Goal: Navigation & Orientation: Find specific page/section

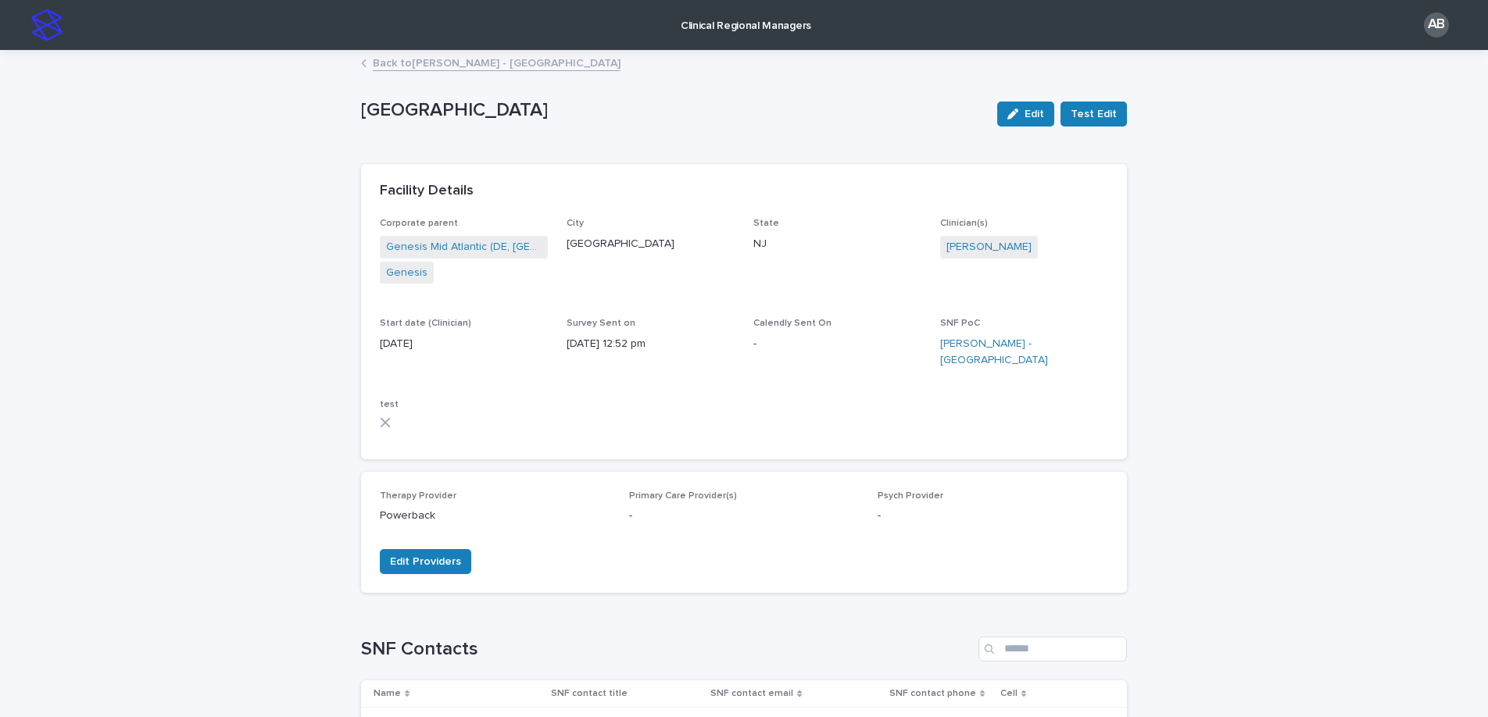
click at [399, 62] on link "Back to [PERSON_NAME] - [GEOGRAPHIC_DATA]" at bounding box center [497, 62] width 248 height 18
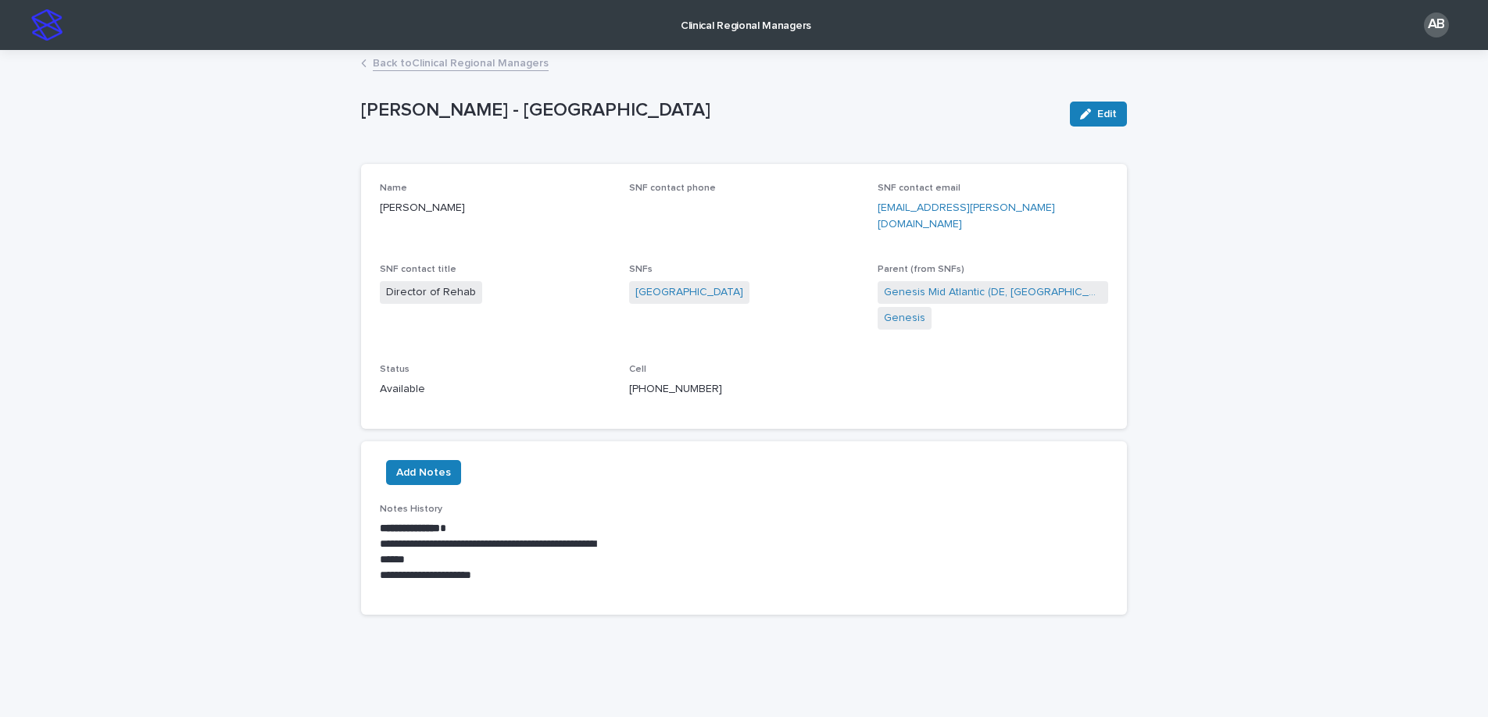
click at [399, 62] on link "Back to Clinical Regional Managers" at bounding box center [461, 62] width 176 height 18
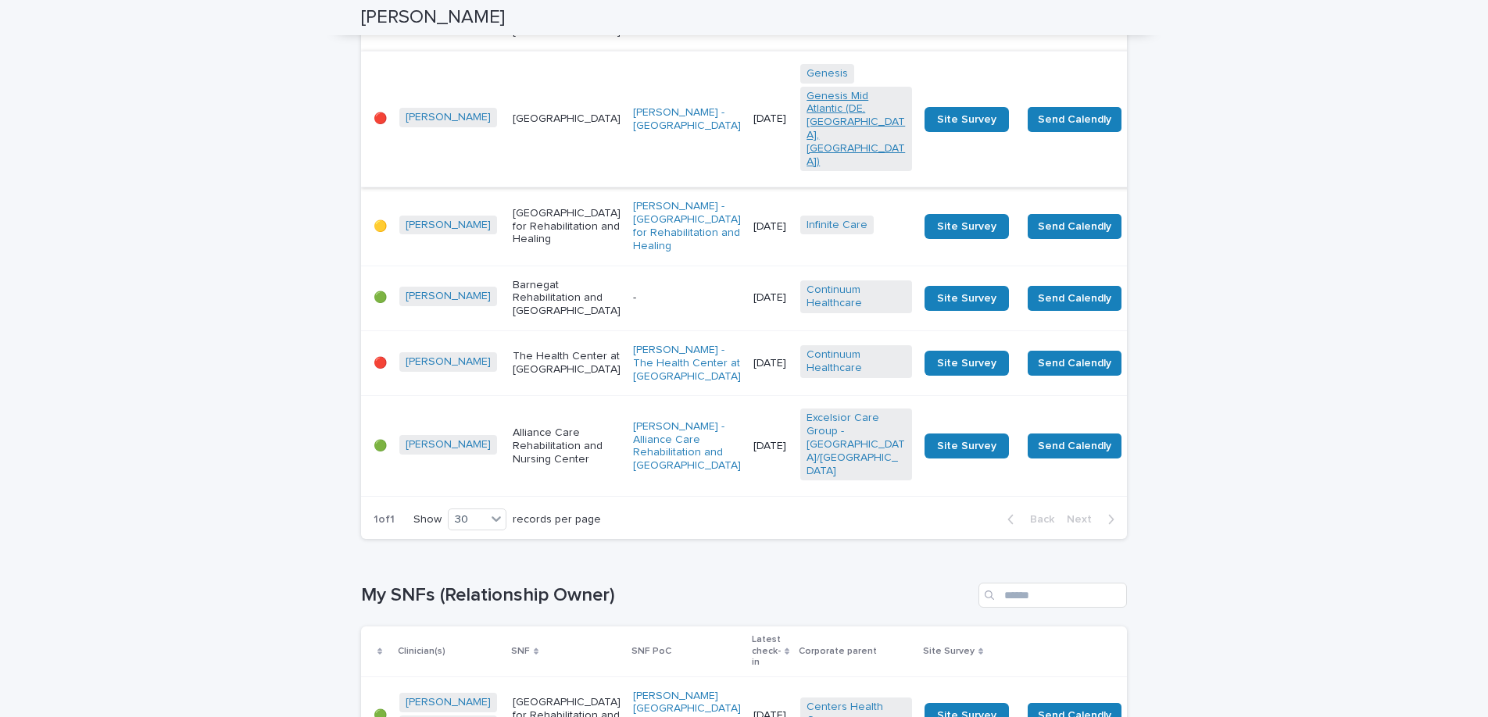
scroll to position [820, 0]
click at [633, 382] on link "[PERSON_NAME] - The Health Center at [GEOGRAPHIC_DATA]" at bounding box center [687, 362] width 108 height 39
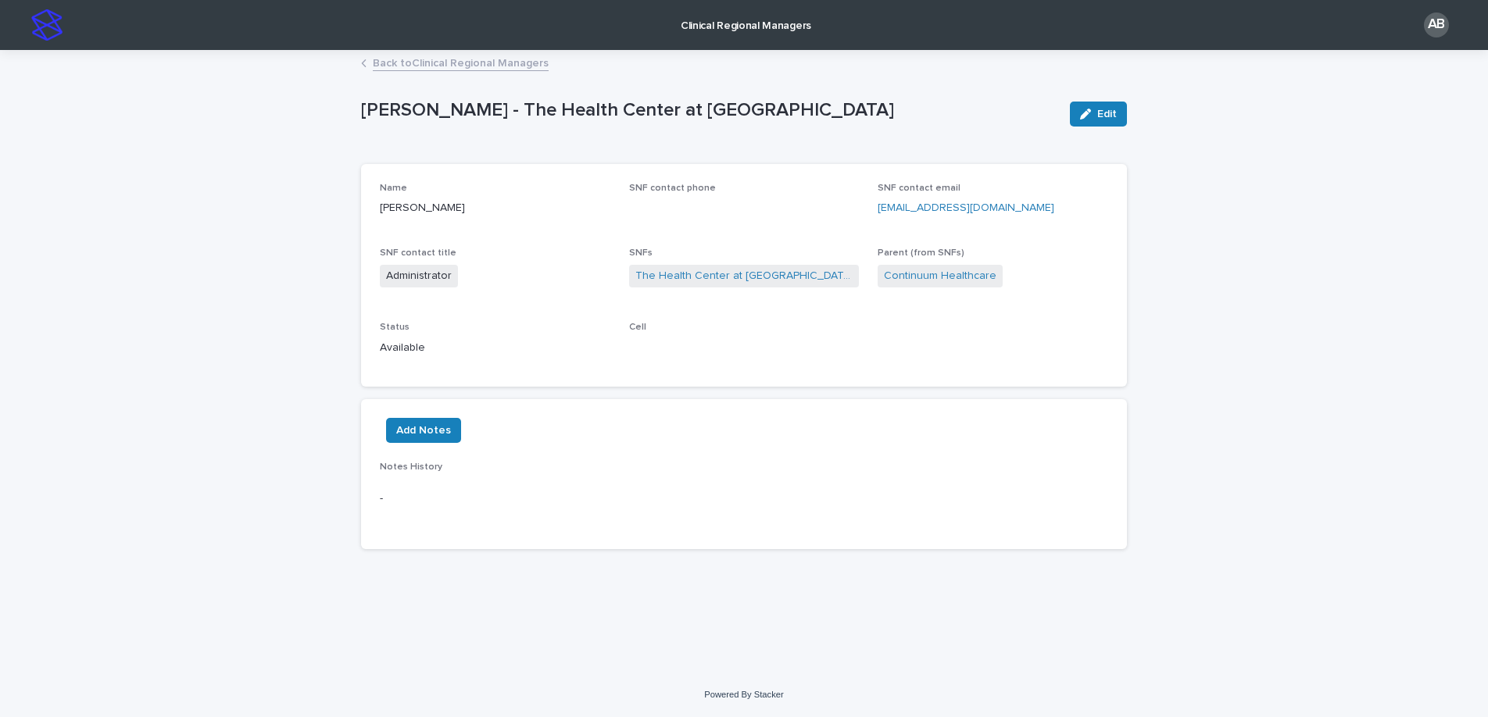
click at [402, 64] on link "Back to Clinical Regional Managers" at bounding box center [461, 62] width 176 height 18
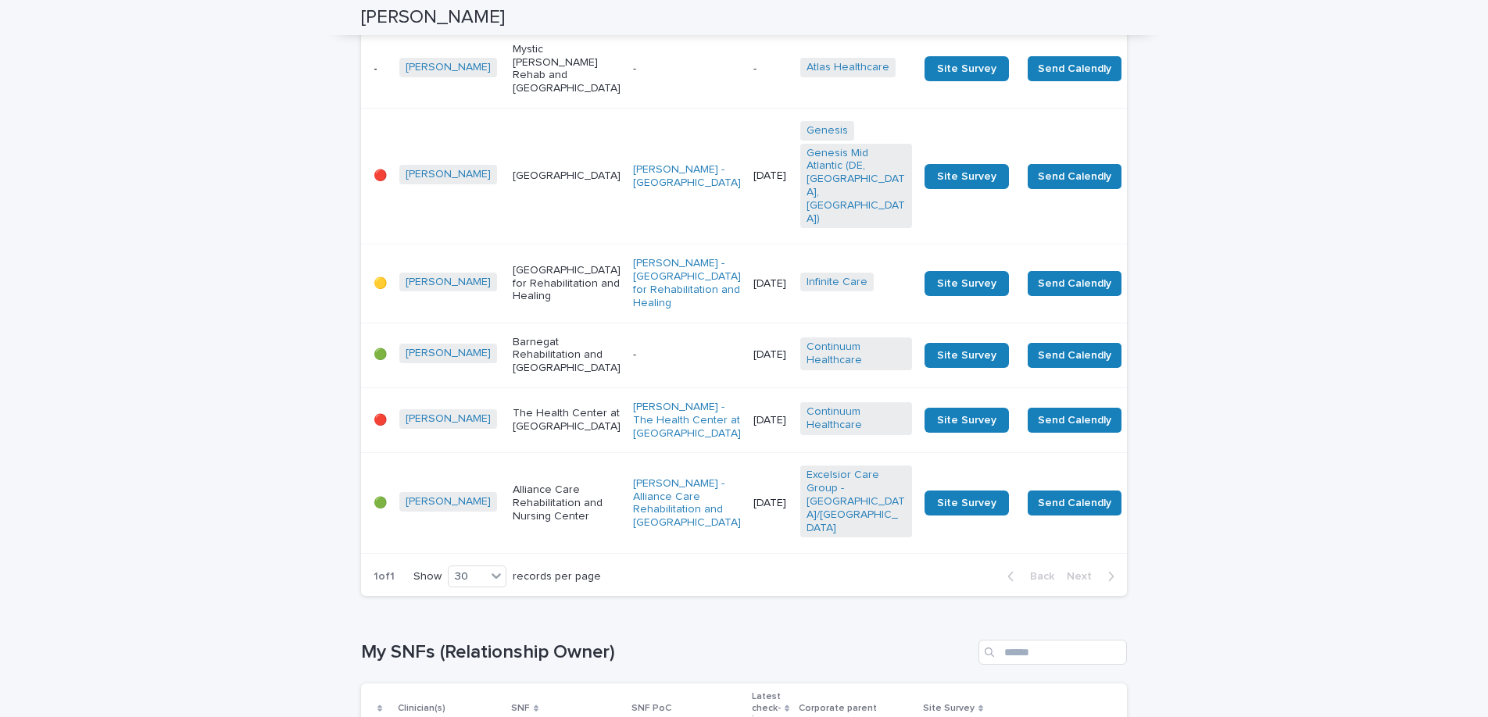
scroll to position [765, 0]
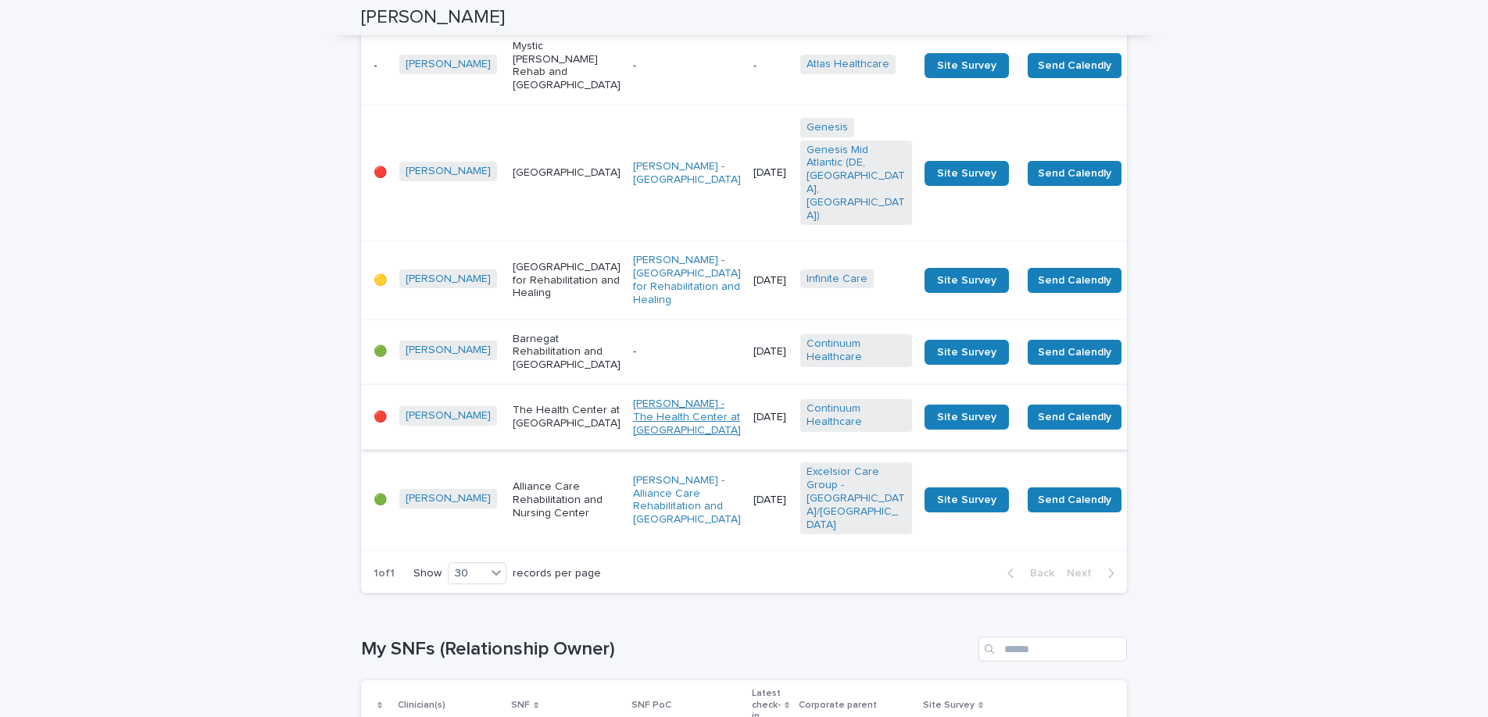
click at [633, 437] on link "[PERSON_NAME] - The Health Center at [GEOGRAPHIC_DATA]" at bounding box center [687, 417] width 108 height 39
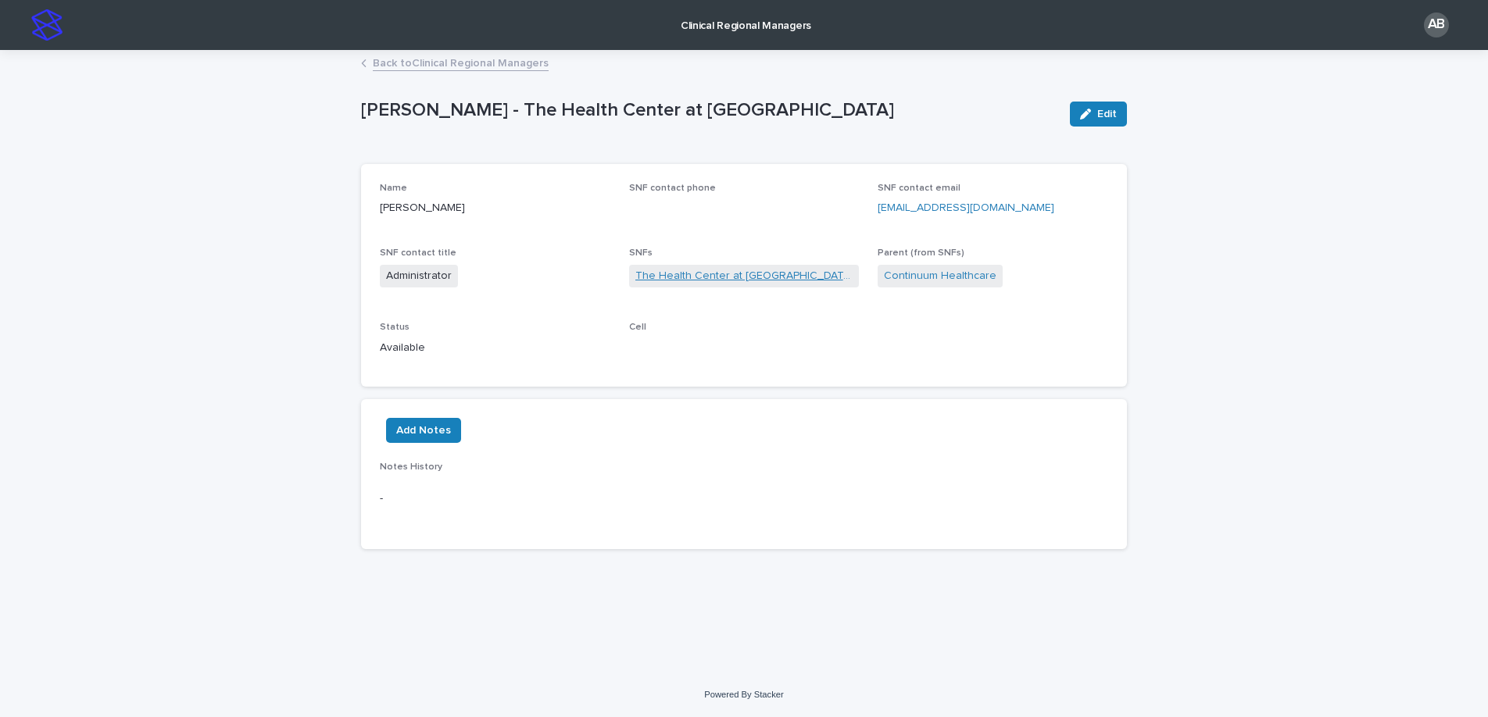
click at [687, 276] on link "The Health Center at [GEOGRAPHIC_DATA]" at bounding box center [744, 276] width 218 height 16
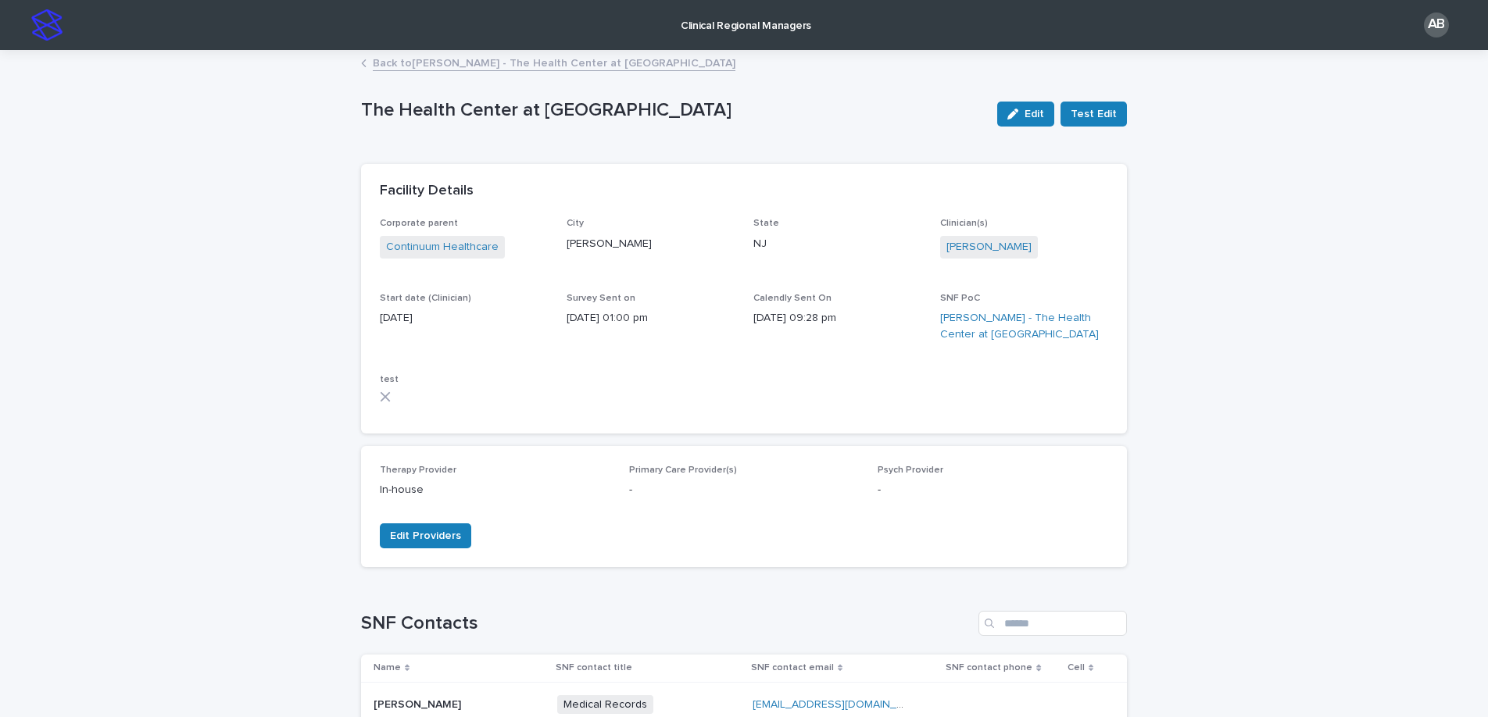
click at [498, 63] on link "Back to [PERSON_NAME] - The Health Center at [GEOGRAPHIC_DATA]" at bounding box center [554, 62] width 363 height 18
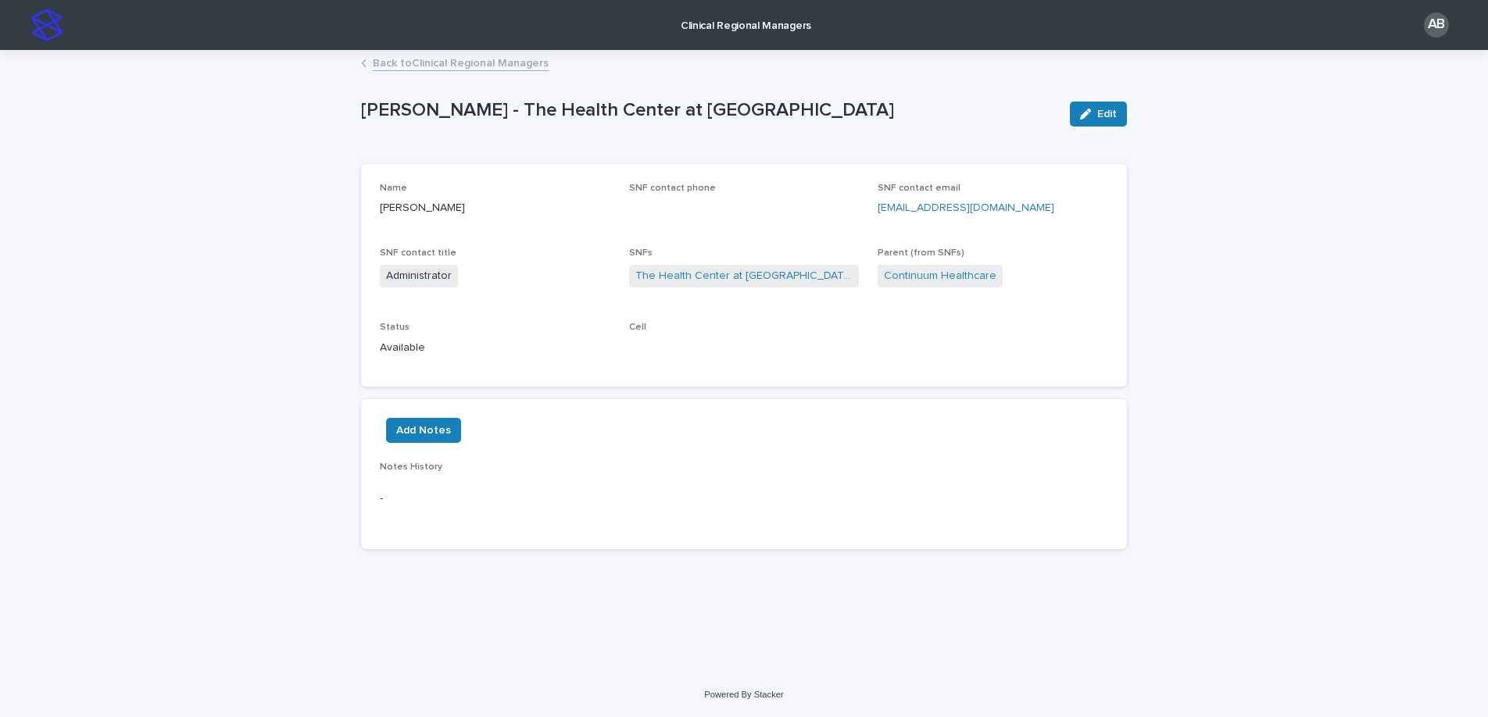
click at [475, 65] on link "Back to Clinical Regional Managers" at bounding box center [461, 62] width 176 height 18
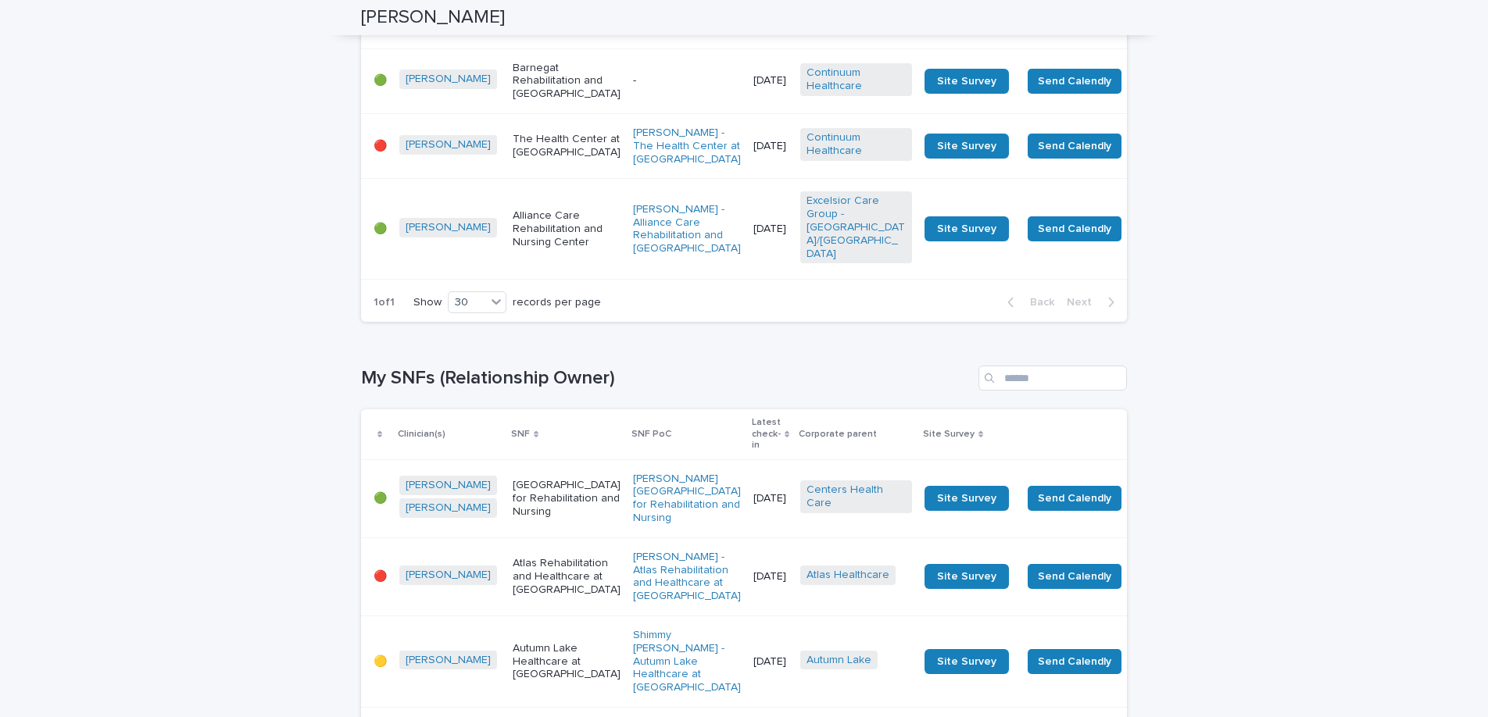
scroll to position [1034, 0]
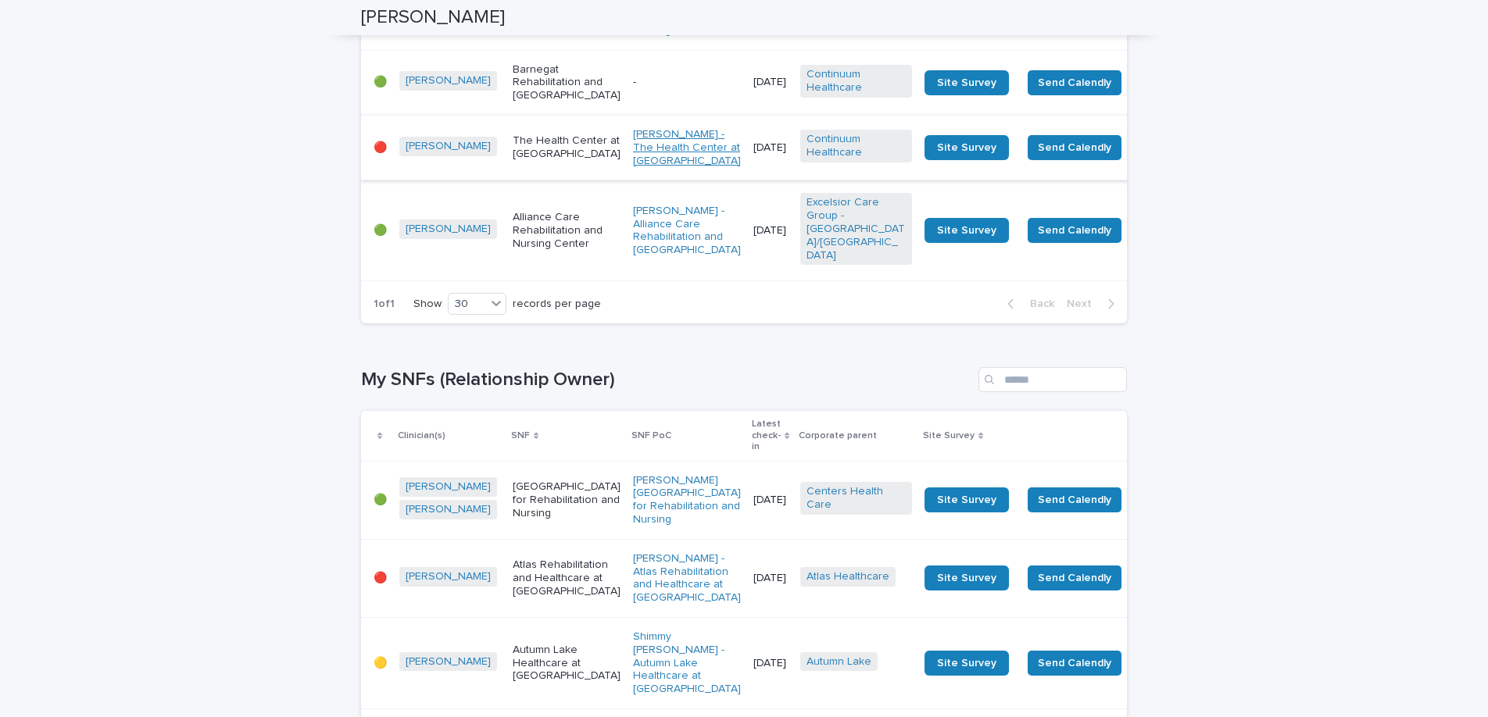
click at [633, 167] on link "[PERSON_NAME] - The Health Center at [GEOGRAPHIC_DATA]" at bounding box center [687, 147] width 108 height 39
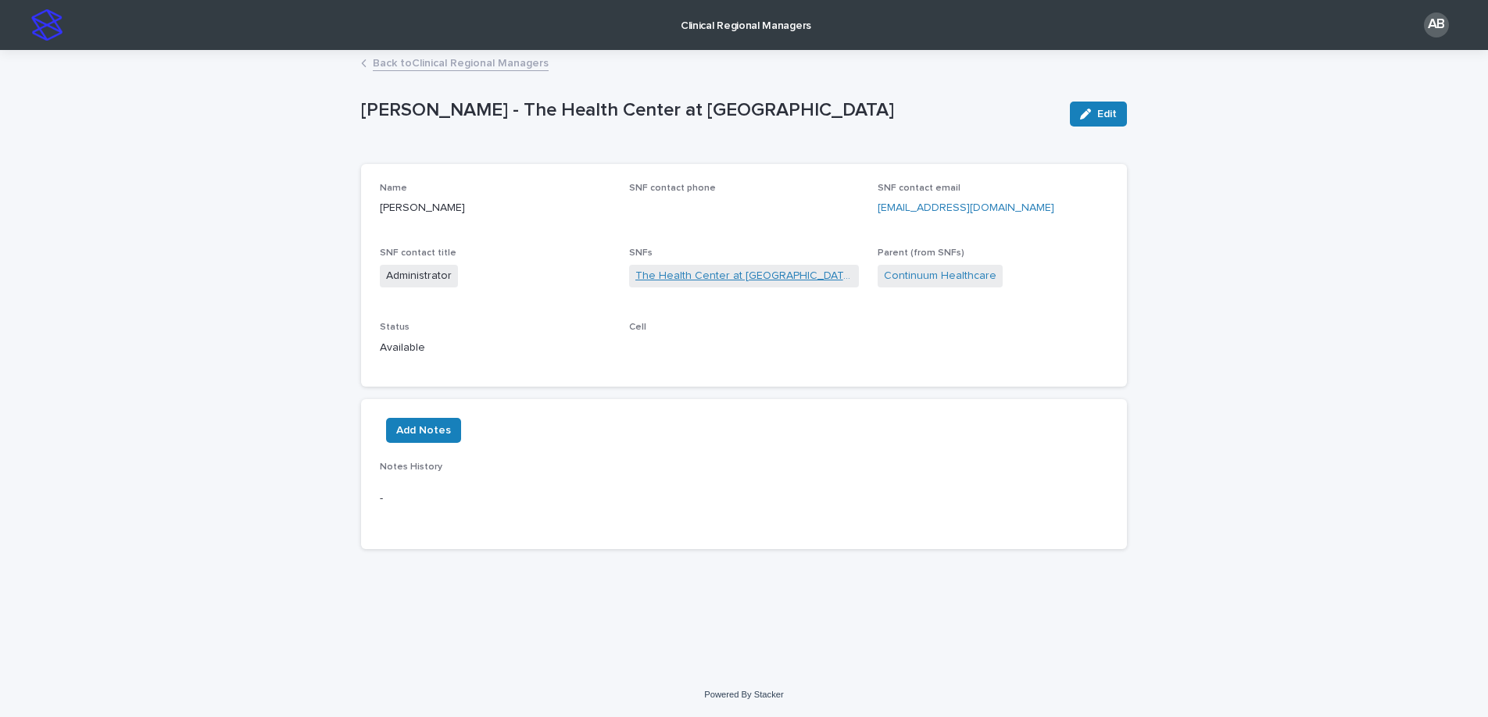
click at [695, 277] on link "The Health Center at [GEOGRAPHIC_DATA]" at bounding box center [744, 276] width 218 height 16
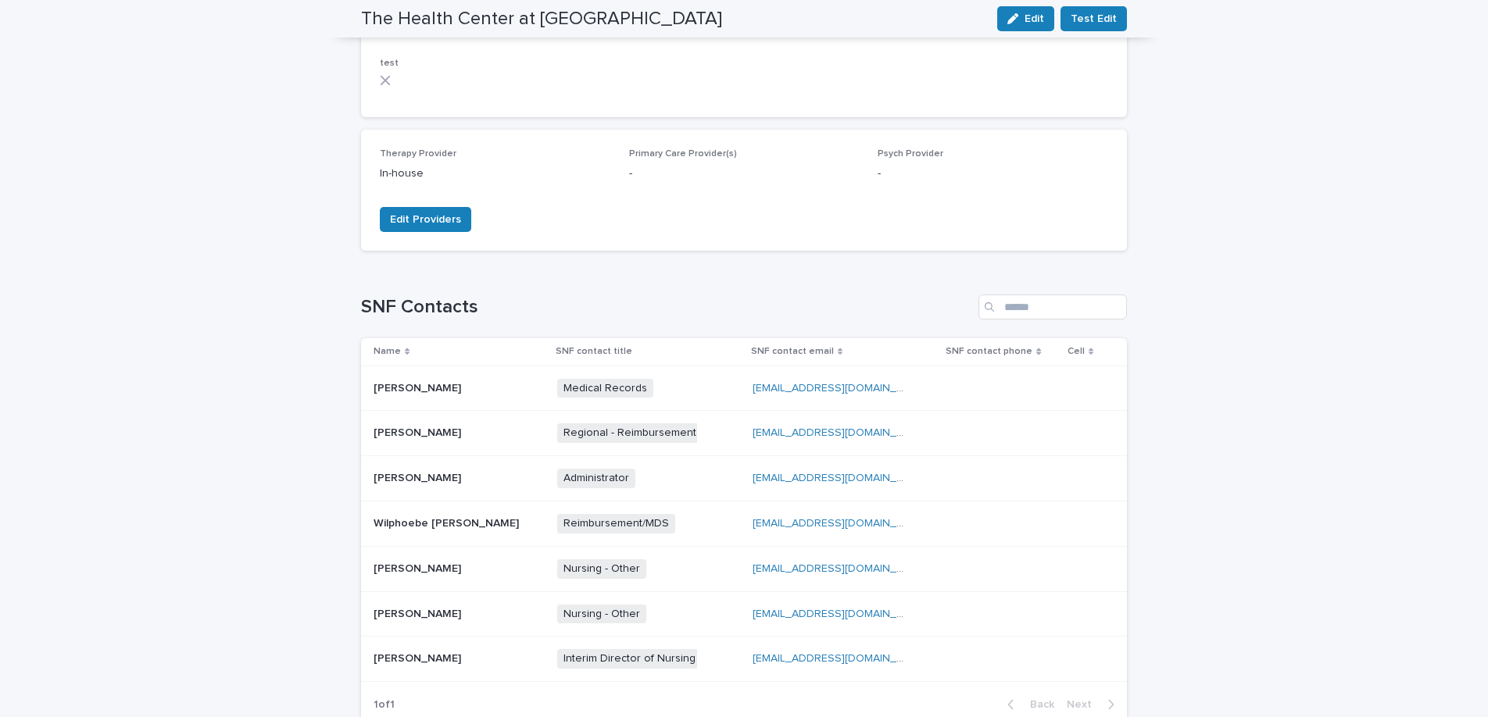
scroll to position [320, 0]
